Goal: Check status: Check status

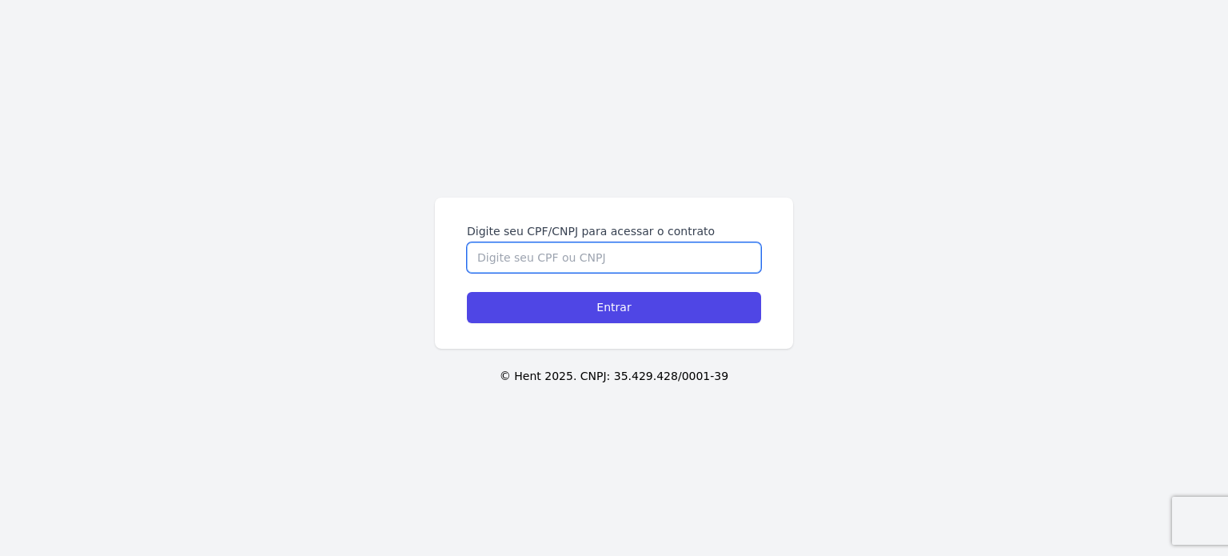
click at [480, 266] on input "Digite seu CPF/CNPJ para acessar o contrato" at bounding box center [614, 257] width 294 height 30
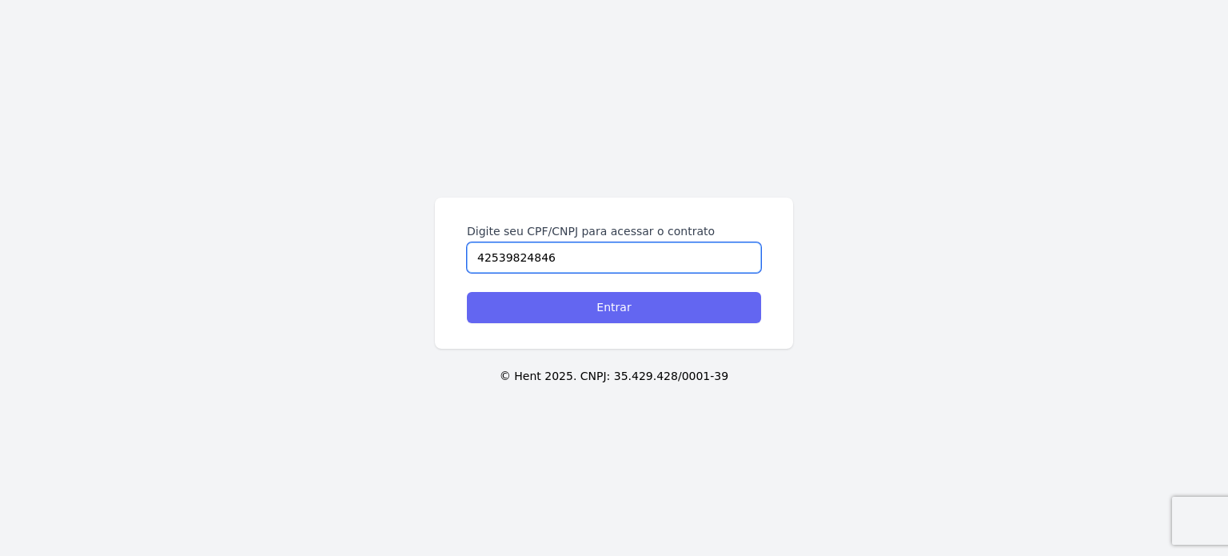
type input "42539824846"
click at [575, 307] on input "Entrar" at bounding box center [614, 307] width 294 height 31
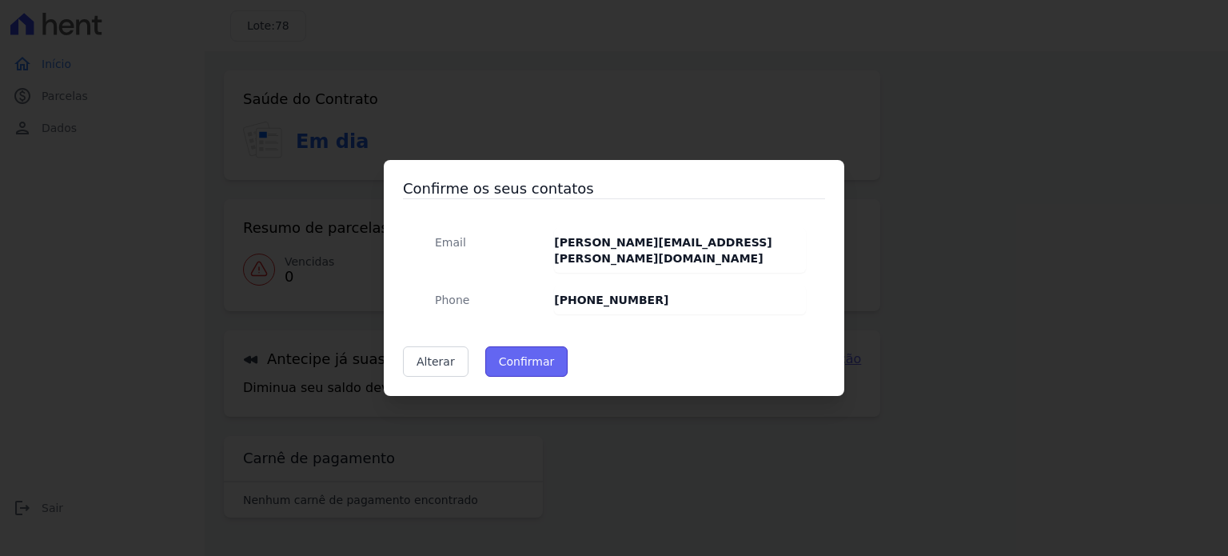
click at [540, 351] on button "Confirmar" at bounding box center [526, 361] width 83 height 30
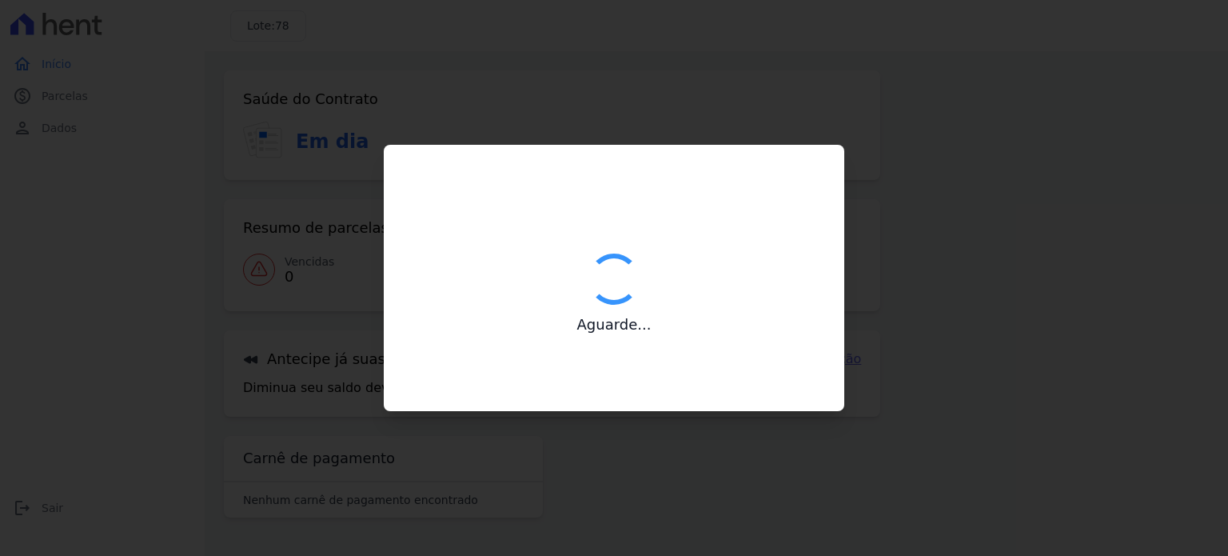
type input "Contatos confirmados com sucesso."
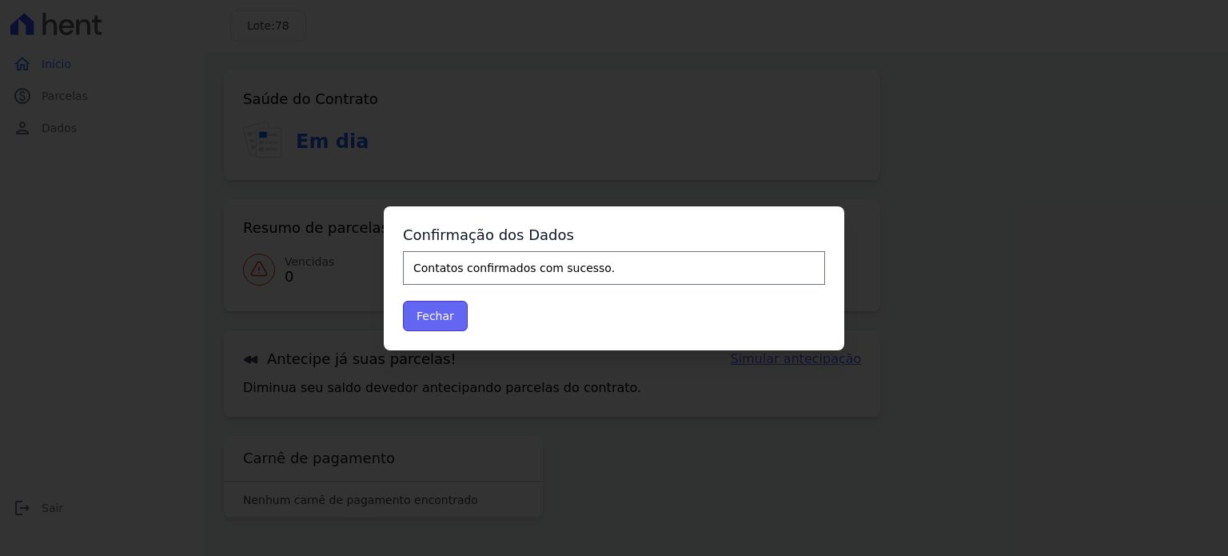
click at [432, 314] on button "Fechar" at bounding box center [435, 316] width 65 height 30
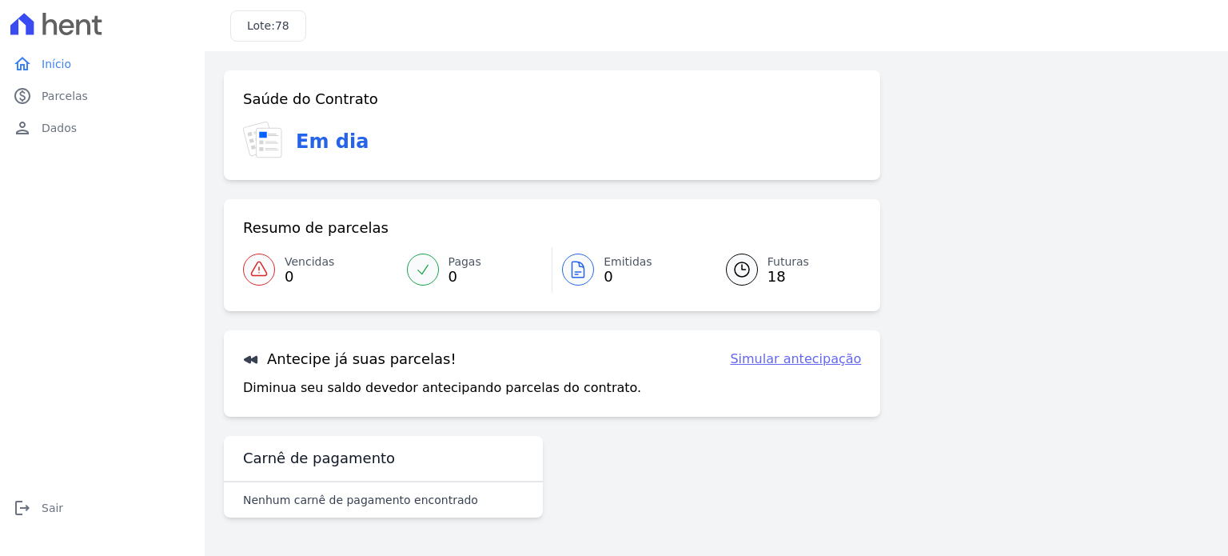
click at [607, 281] on span "0" at bounding box center [627, 276] width 49 height 13
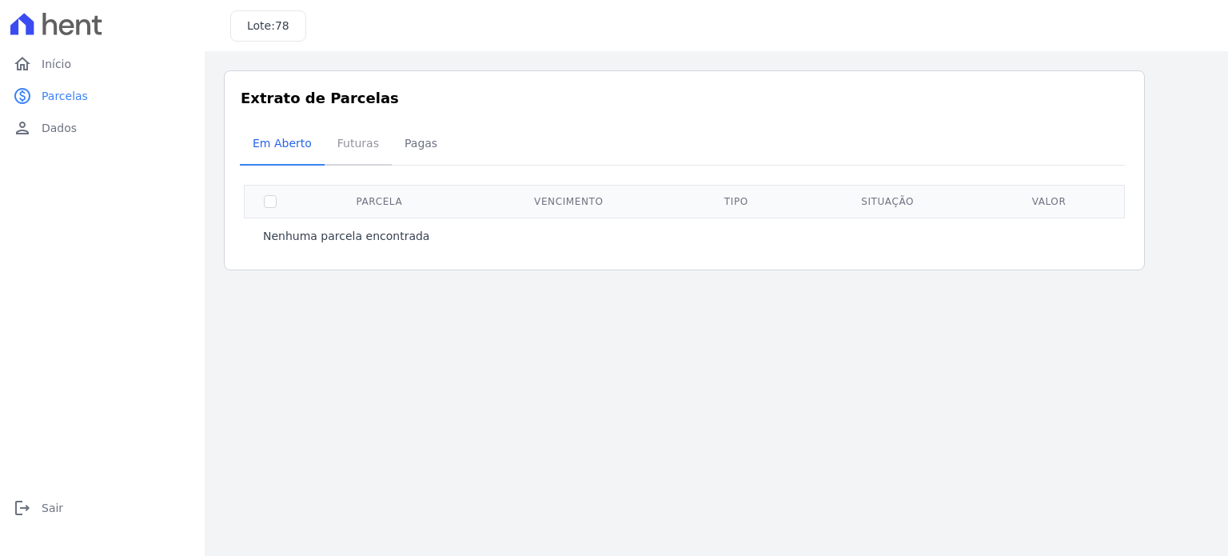
click at [345, 141] on span "Futuras" at bounding box center [358, 143] width 61 height 32
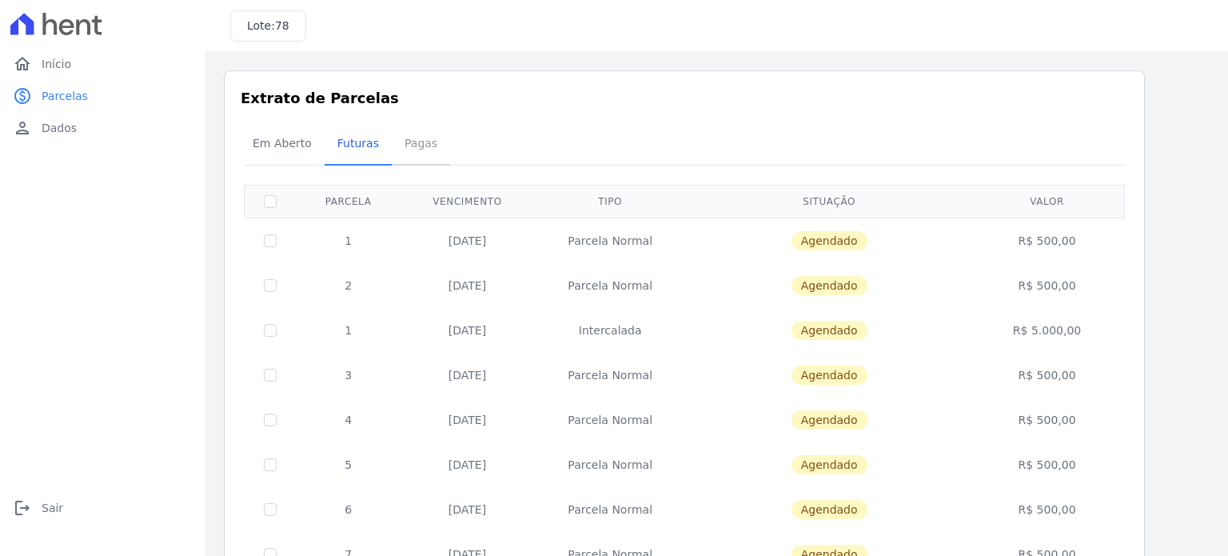
click at [421, 143] on span "Pagas" at bounding box center [421, 143] width 52 height 32
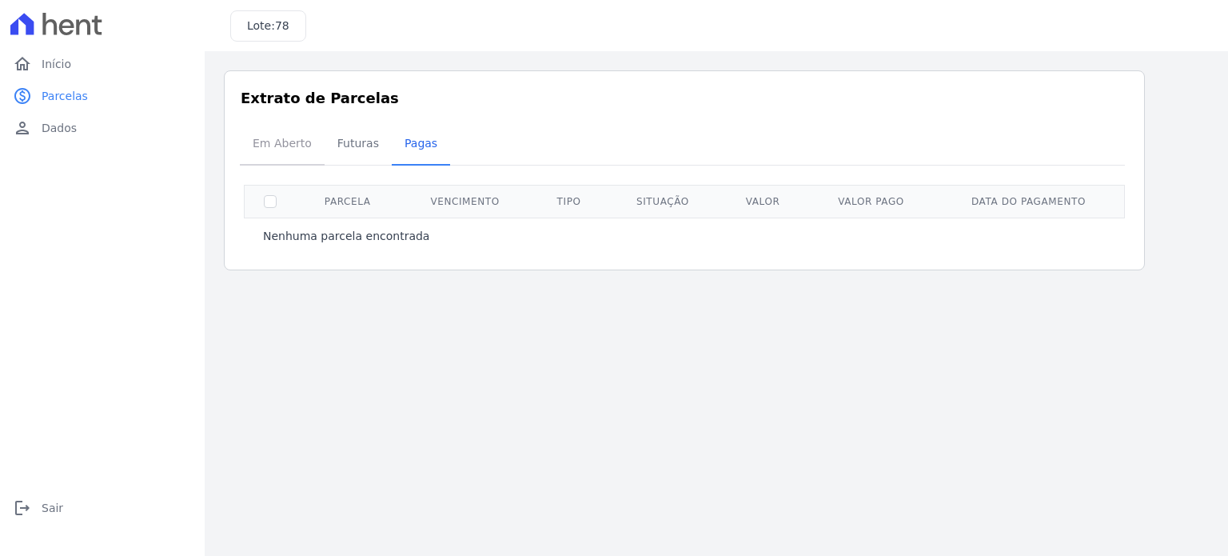
click at [281, 146] on span "Em Aberto" at bounding box center [282, 143] width 78 height 32
click at [64, 62] on span "Início" at bounding box center [57, 64] width 30 height 16
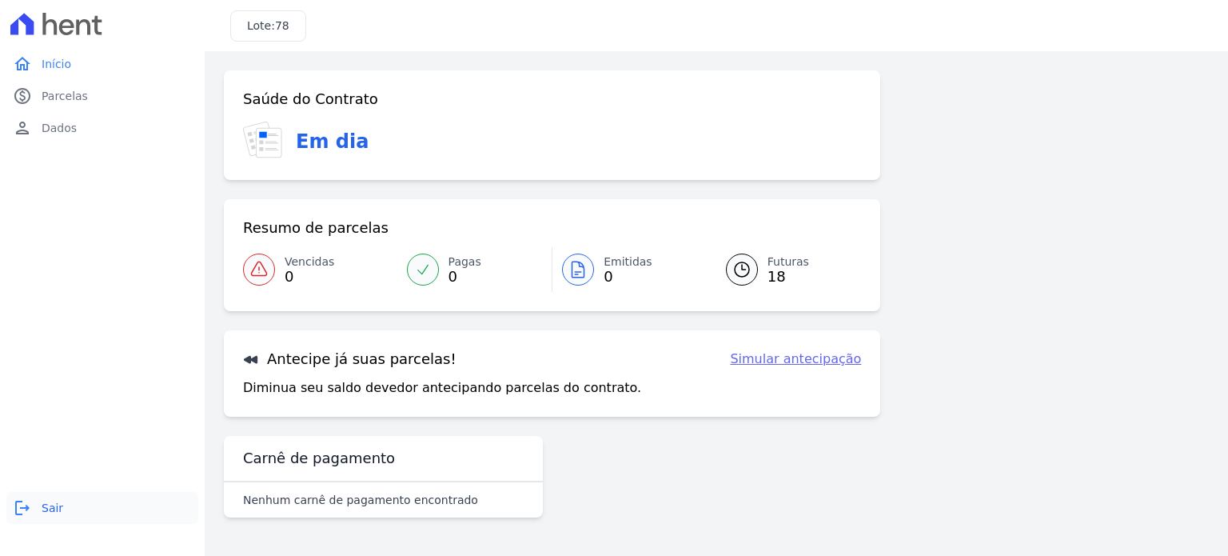
click at [43, 504] on span "Sair" at bounding box center [53, 508] width 22 height 16
